Goal: Task Accomplishment & Management: Use online tool/utility

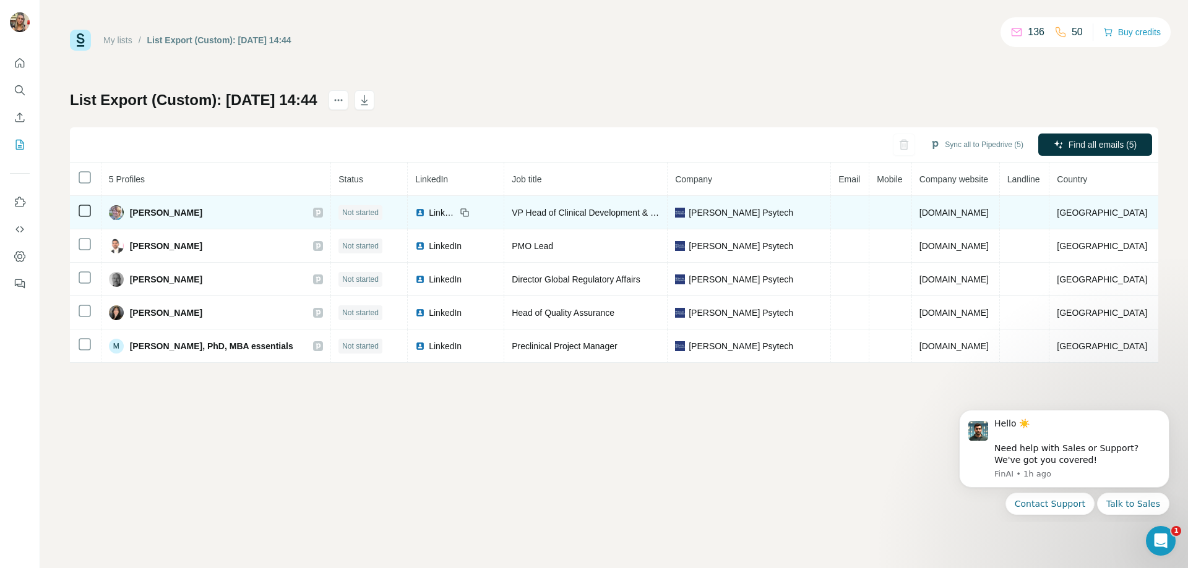
click at [851, 216] on td at bounding box center [850, 212] width 38 height 33
click at [847, 208] on td at bounding box center [850, 212] width 38 height 33
click at [840, 209] on td at bounding box center [850, 212] width 38 height 33
click at [843, 208] on td at bounding box center [850, 212] width 38 height 33
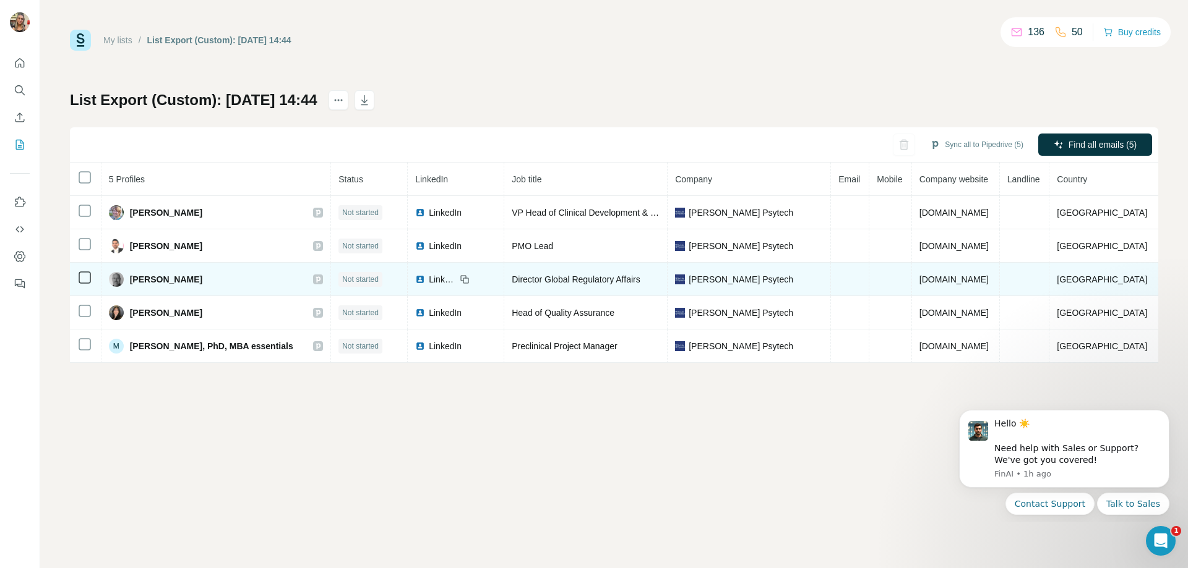
click at [165, 283] on span "James Crawforth" at bounding box center [166, 279] width 72 height 12
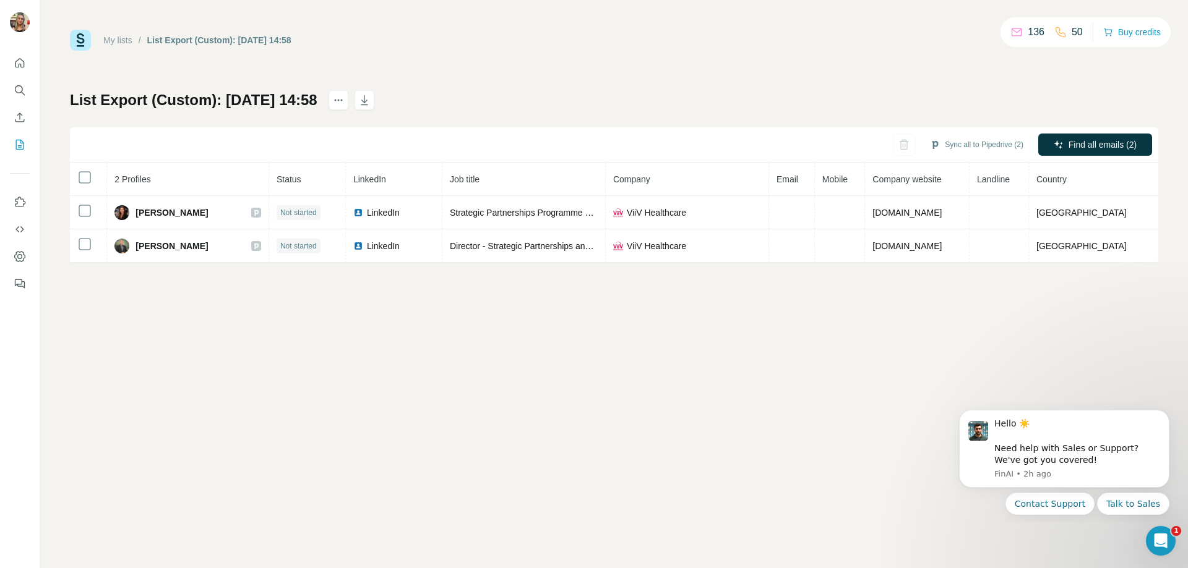
click at [707, 356] on div "My lists / List Export (Custom): 29/09/2025 14:58 136 50 Buy credits List Expor…" at bounding box center [613, 284] width 1147 height 568
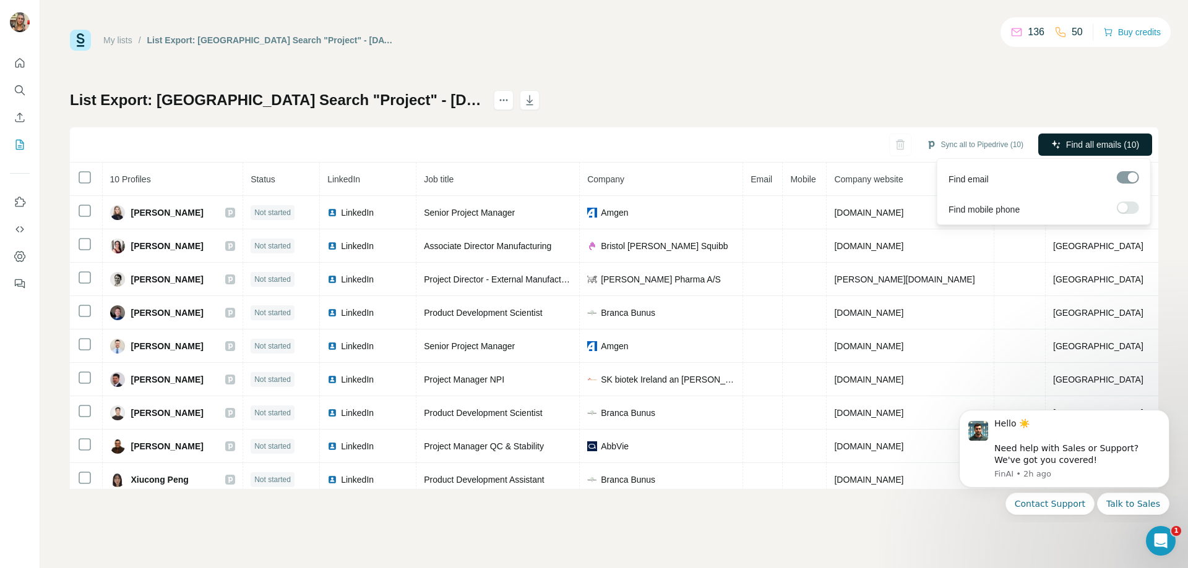
click at [1091, 148] on span "Find all emails (10)" at bounding box center [1102, 145] width 73 height 12
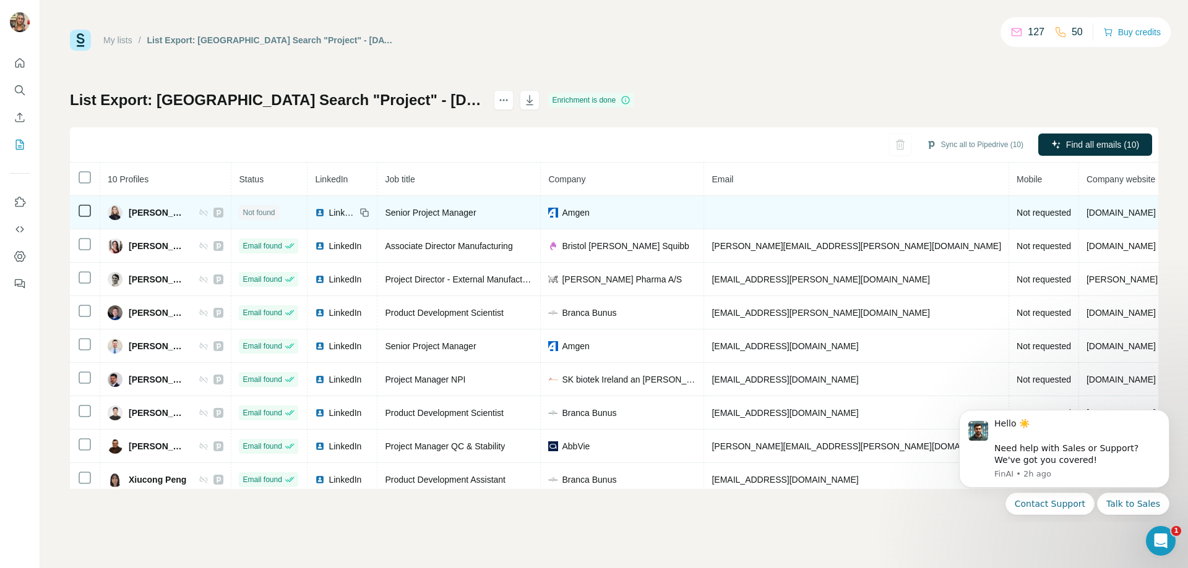
click at [794, 210] on td at bounding box center [856, 212] width 305 height 33
click at [765, 215] on td at bounding box center [856, 212] width 305 height 33
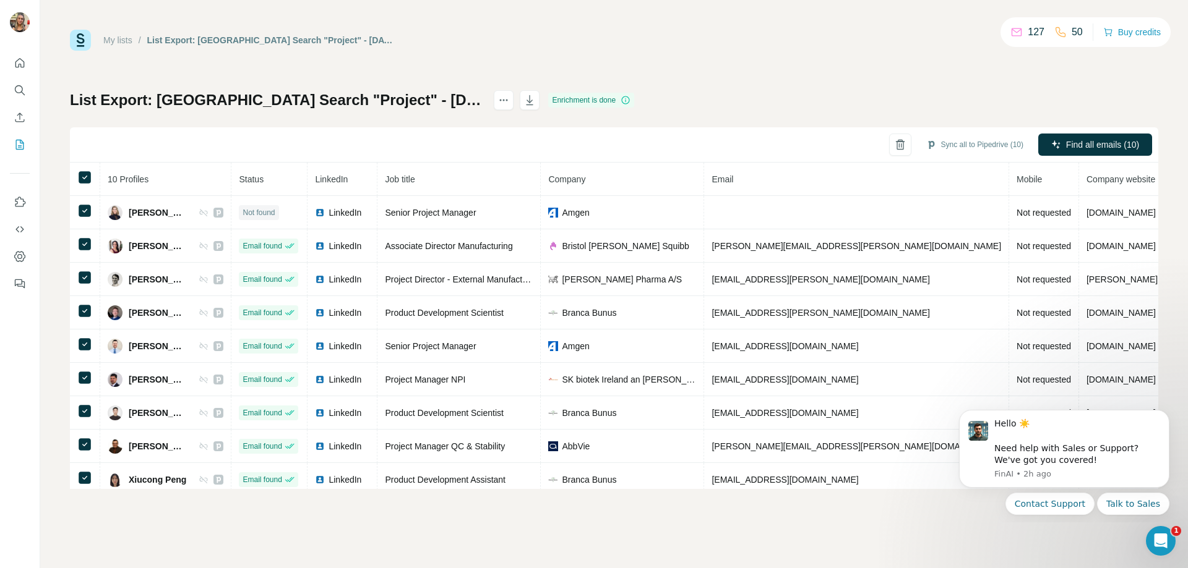
click at [644, 86] on div "My lists / List Export: Dublin Search "Project" - 29/09/2025 15:09 127 50 Buy c…" at bounding box center [614, 260] width 1088 height 460
click at [1007, 141] on button "Sync all to Pipedrive (10)" at bounding box center [974, 144] width 114 height 19
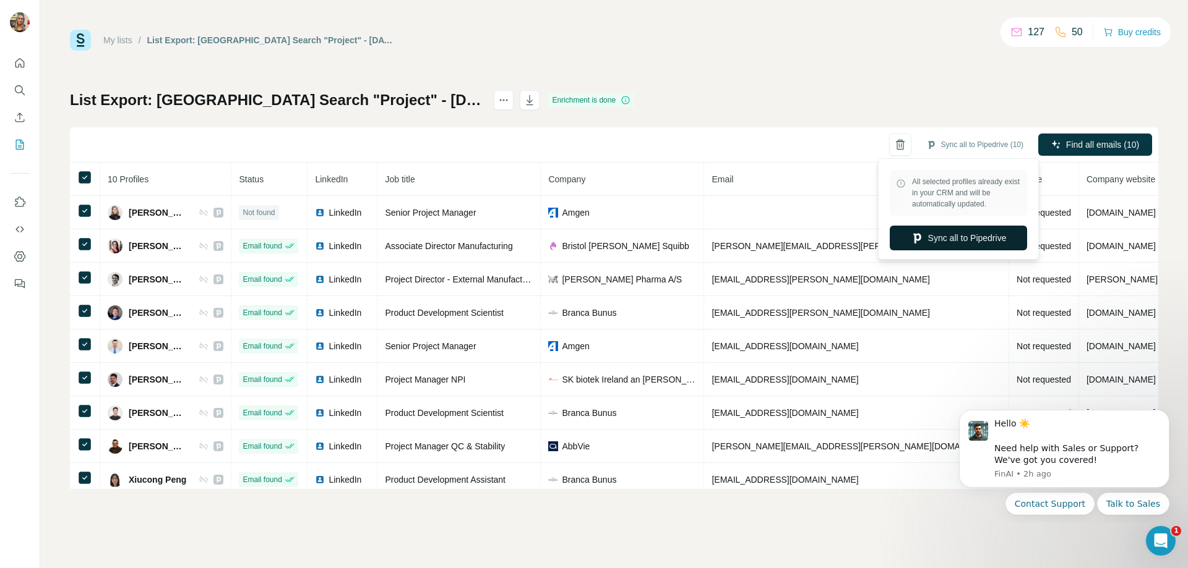
click at [958, 246] on button "Sync all to Pipedrive" at bounding box center [957, 238] width 137 height 25
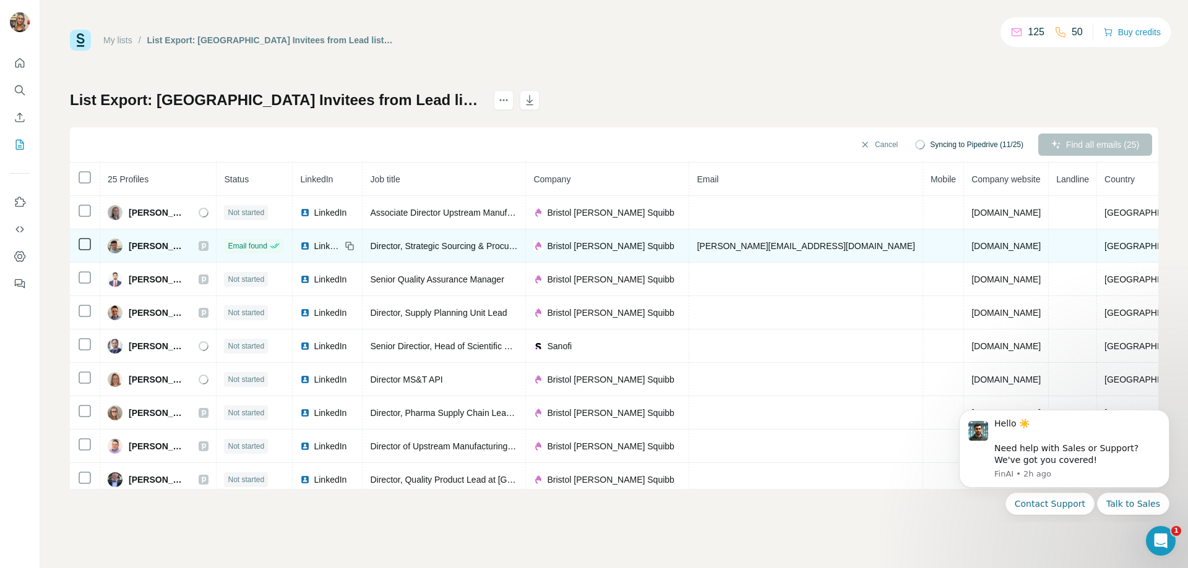
click at [899, 245] on td "dave.lawlor90@gmail.com" at bounding box center [805, 245] width 233 height 33
drag, startPoint x: 899, startPoint y: 245, endPoint x: 776, endPoint y: 245, distance: 123.1
click at [777, 245] on td "dave.lawlor90@gmail.com" at bounding box center [805, 245] width 233 height 33
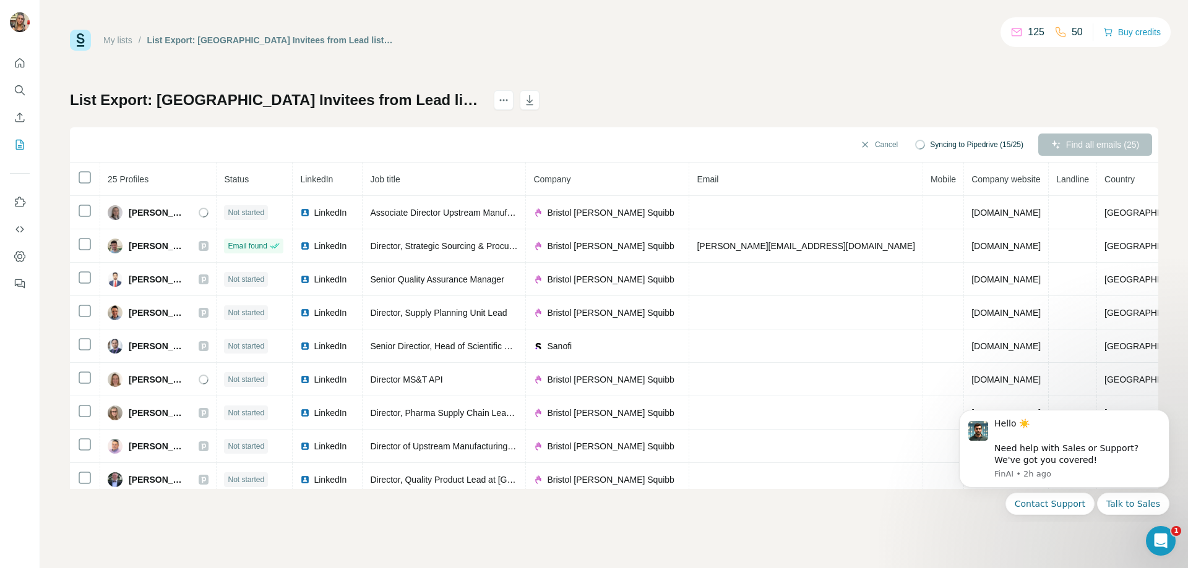
click at [1159, 234] on div "My lists / List Export: Dublin Invitees from Lead list - 29/09/2025 15:28 125 5…" at bounding box center [613, 284] width 1147 height 568
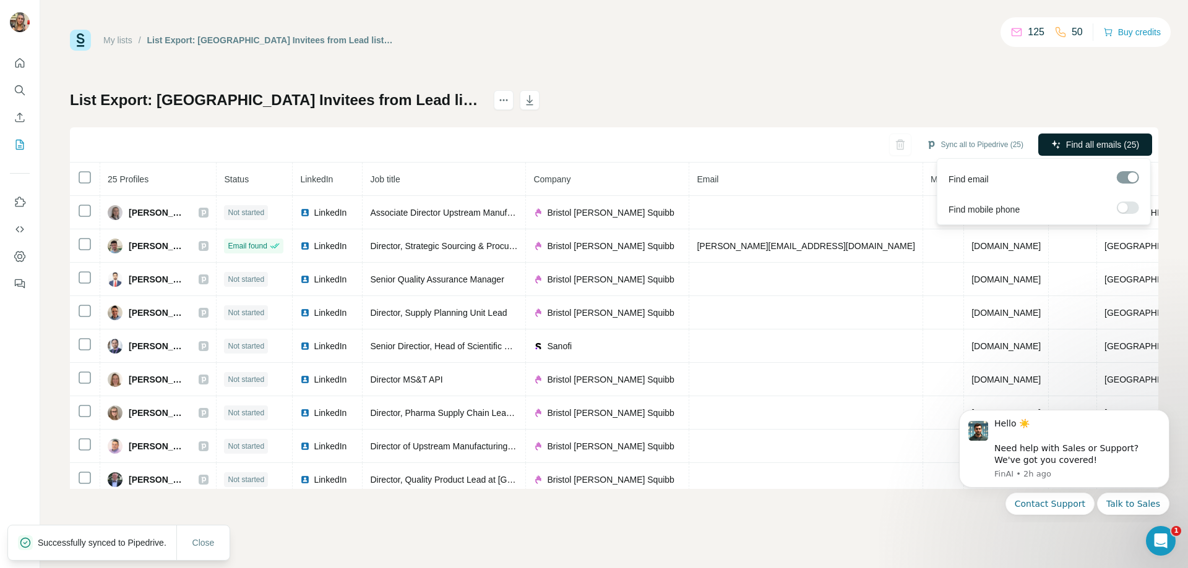
click at [1093, 145] on span "Find all emails (25)" at bounding box center [1102, 145] width 73 height 12
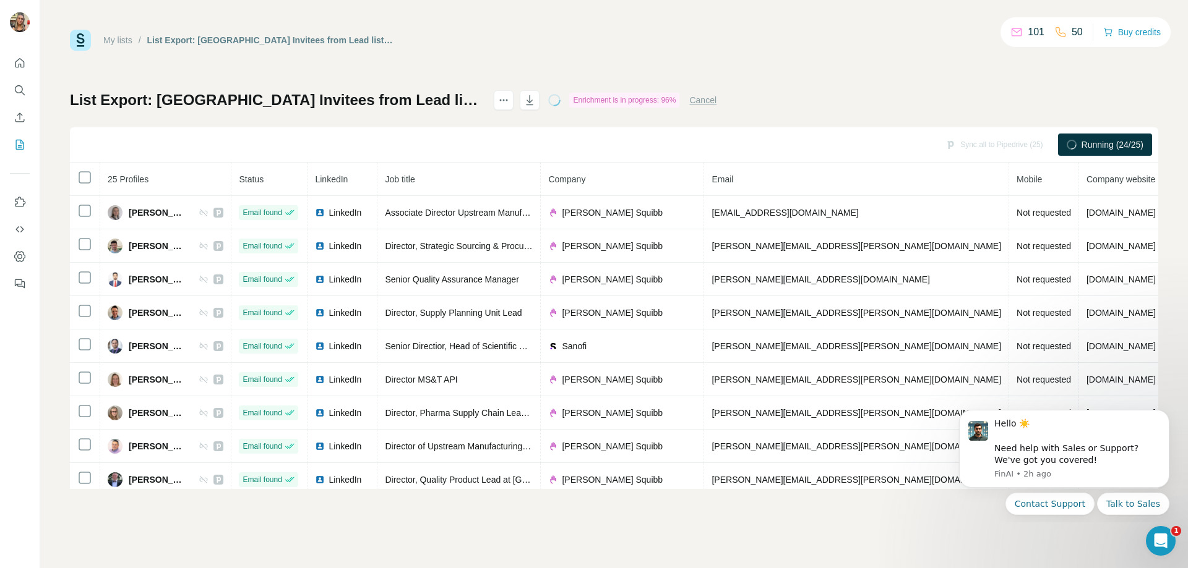
click at [1167, 231] on div "My lists / List Export: Dublin Invitees from Lead list - 29/09/2025 15:28 101 5…" at bounding box center [613, 284] width 1147 height 568
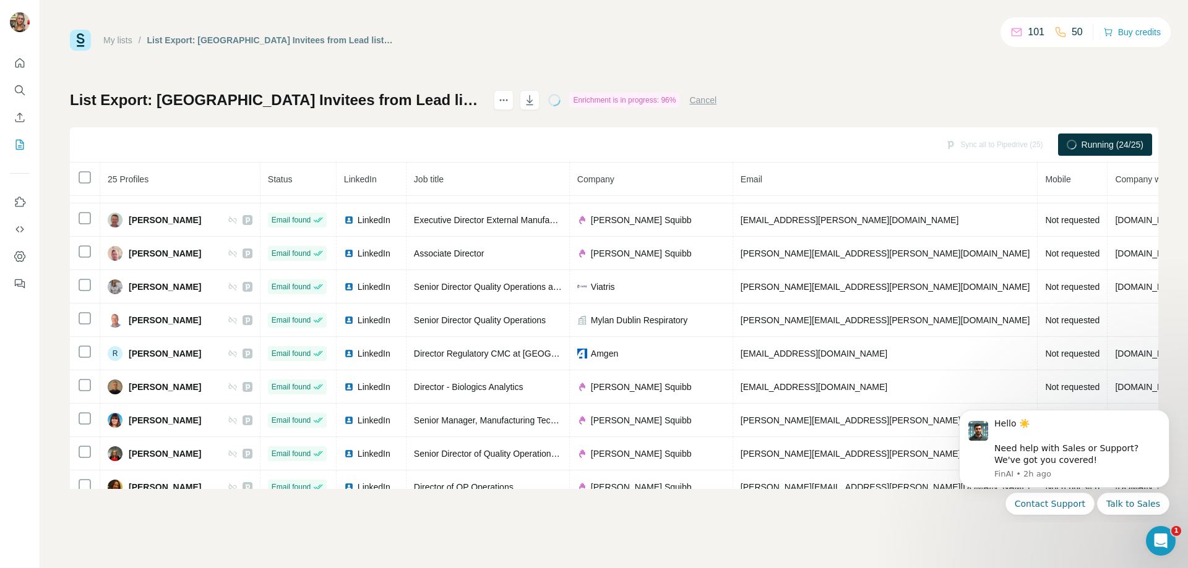
scroll to position [548, 0]
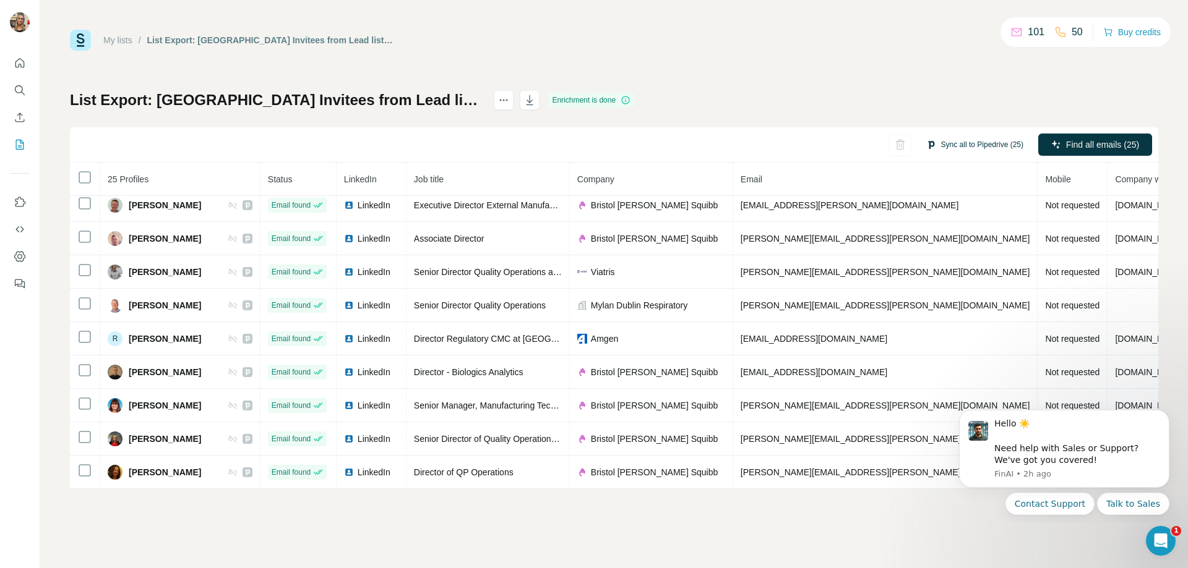
click at [936, 140] on button "Sync all to Pipedrive (25)" at bounding box center [974, 144] width 114 height 19
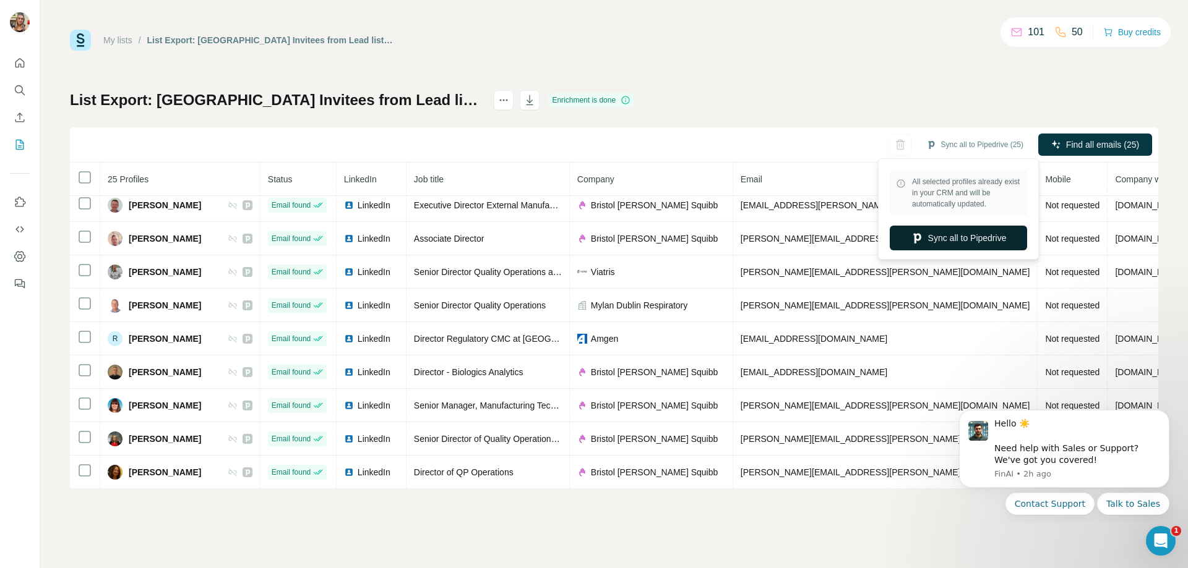
click at [919, 228] on button "Sync all to Pipedrive" at bounding box center [957, 238] width 137 height 25
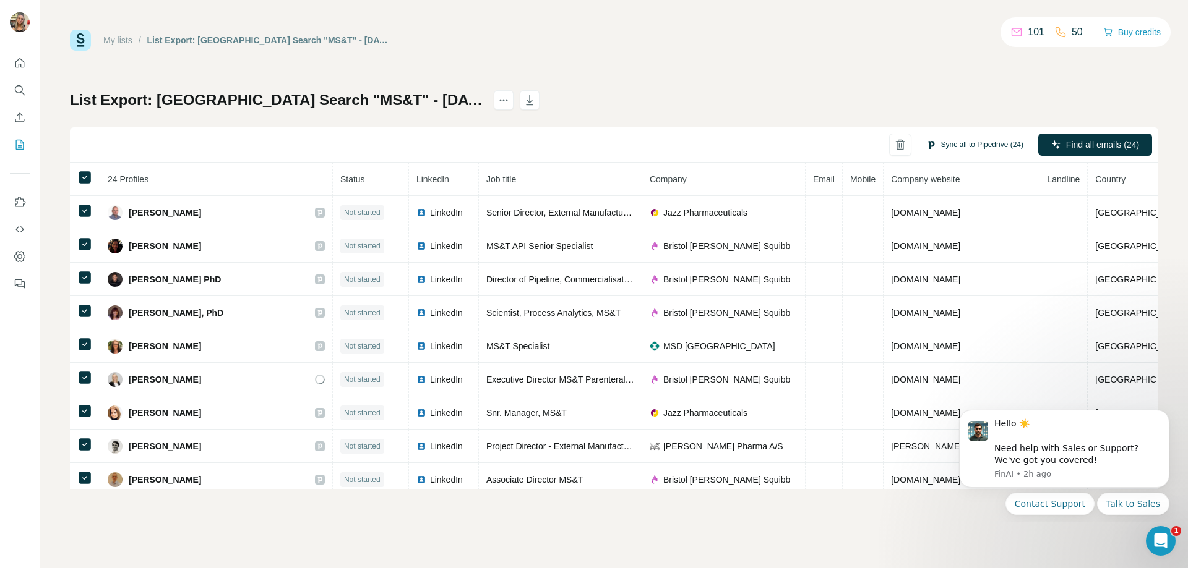
click at [965, 139] on button "Sync all to Pipedrive (24)" at bounding box center [974, 144] width 114 height 19
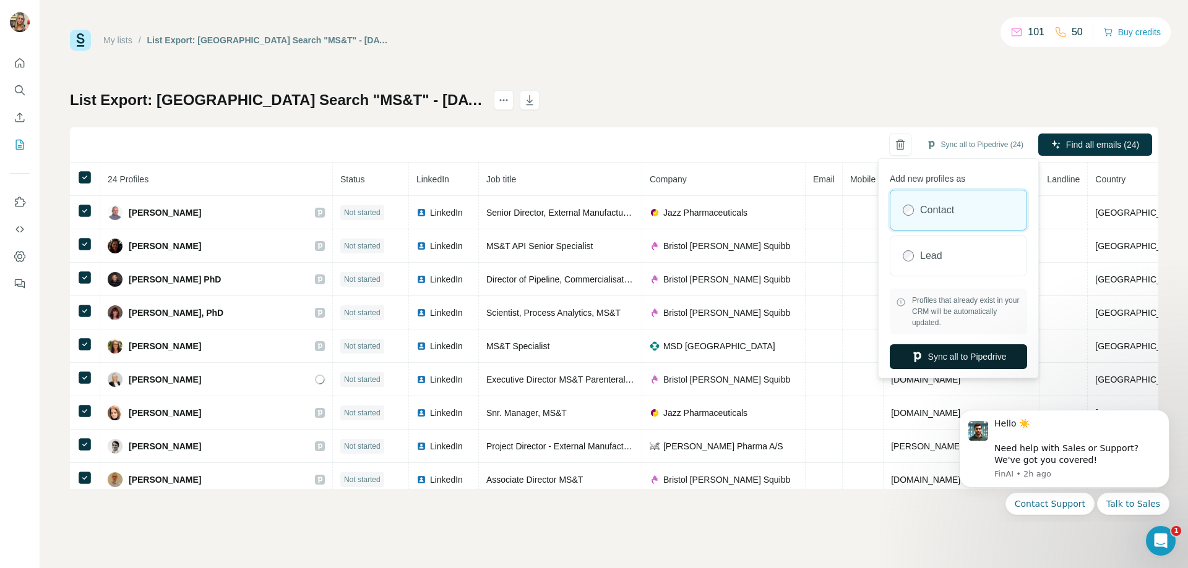
click at [976, 357] on button "Sync all to Pipedrive" at bounding box center [957, 357] width 137 height 25
